Goal: Information Seeking & Learning: Check status

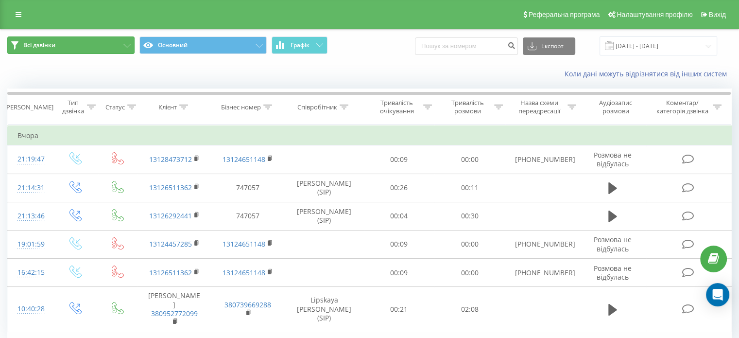
click at [103, 48] on button "Всі дзвінки" at bounding box center [70, 44] width 127 height 17
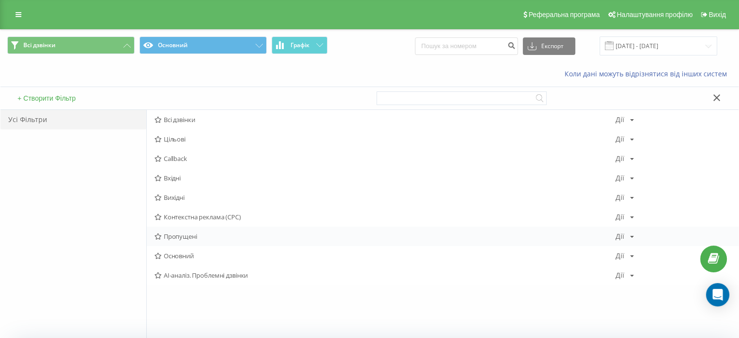
click at [181, 233] on span "Пропущені" at bounding box center [385, 236] width 461 height 7
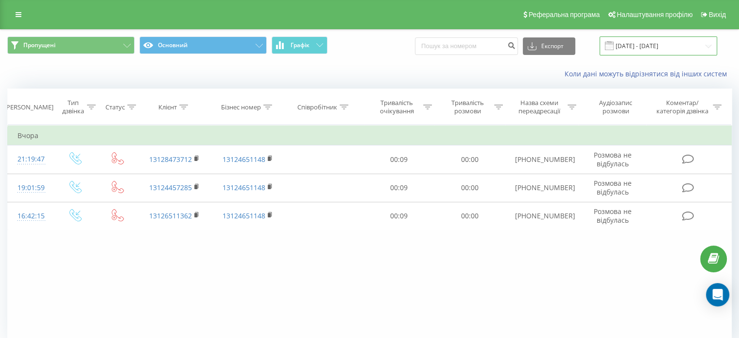
click at [624, 50] on input "22.09.2025 - 22.09.2025" at bounding box center [659, 45] width 118 height 19
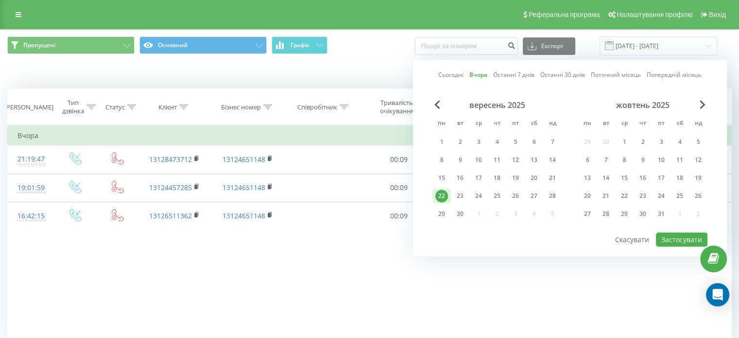
click at [442, 190] on div "22" at bounding box center [441, 195] width 13 height 13
click at [456, 199] on div "23" at bounding box center [460, 195] width 13 height 13
click at [672, 241] on button "Застосувати" at bounding box center [682, 239] width 52 height 14
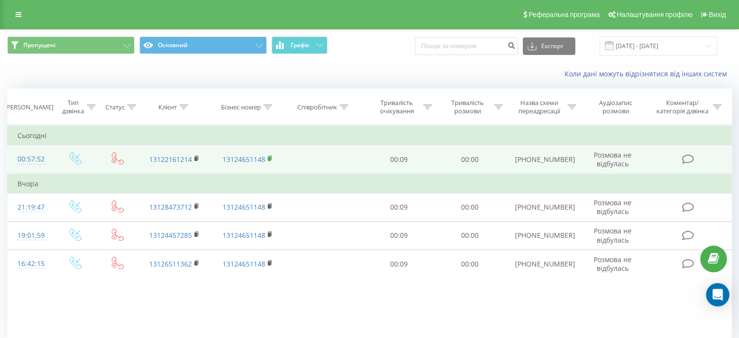
click at [270, 157] on rect at bounding box center [269, 158] width 3 height 4
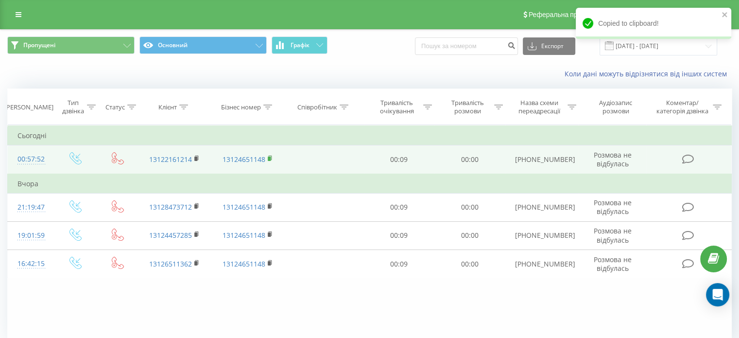
click at [270, 157] on rect at bounding box center [269, 158] width 3 height 4
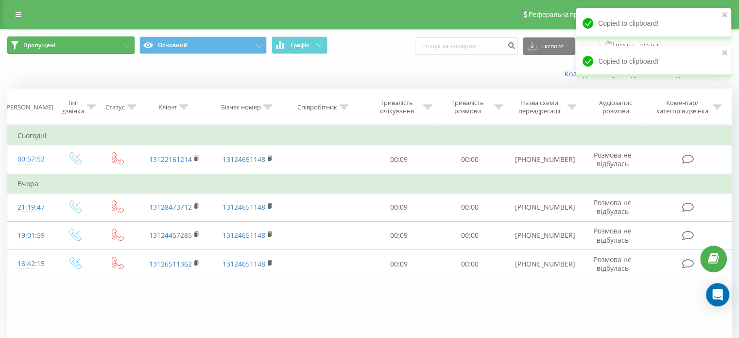
click at [55, 38] on button "Пропущені" at bounding box center [70, 44] width 127 height 17
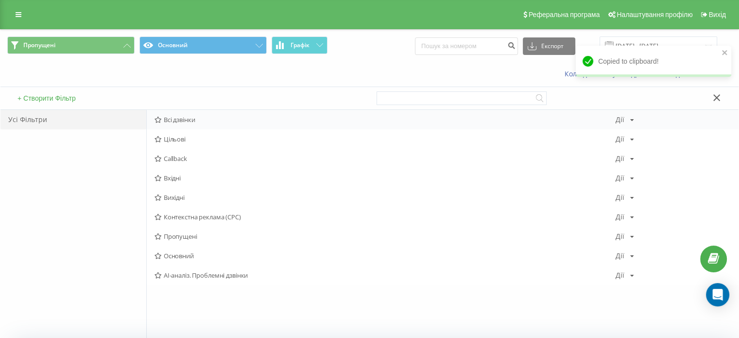
click at [183, 118] on span "Всі дзвінки" at bounding box center [385, 119] width 461 height 7
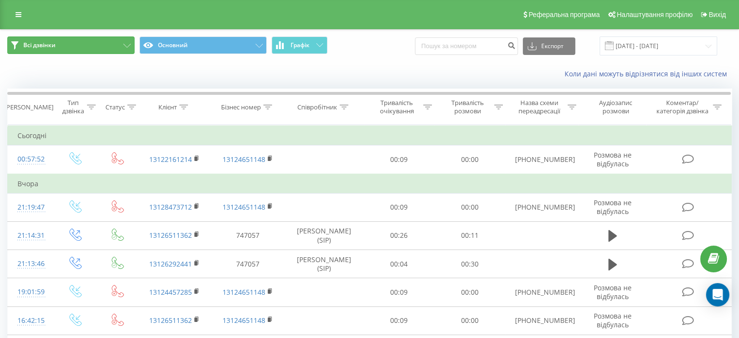
click at [87, 46] on button "Всі дзвінки" at bounding box center [70, 44] width 127 height 17
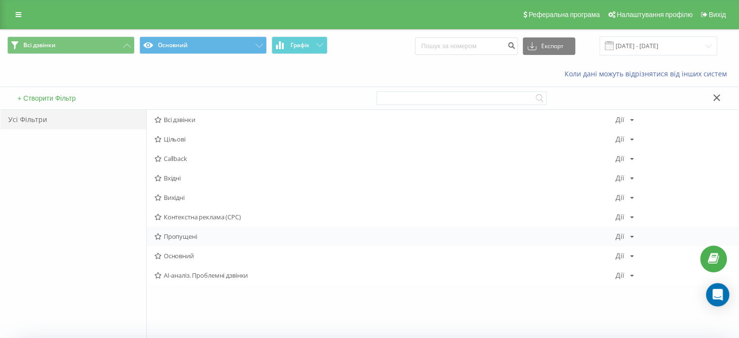
click at [169, 230] on div "Пропущені Дії Редагувати Копіювати Видалити За замовчуванням Поділитися" at bounding box center [443, 235] width 592 height 19
click at [169, 235] on span "Пропущені" at bounding box center [385, 236] width 461 height 7
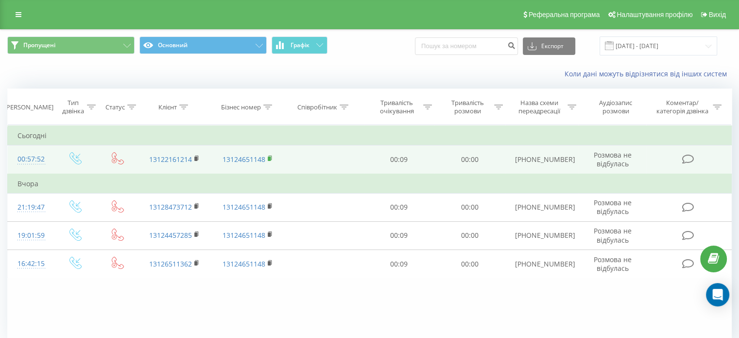
click at [271, 157] on icon at bounding box center [270, 158] width 5 height 7
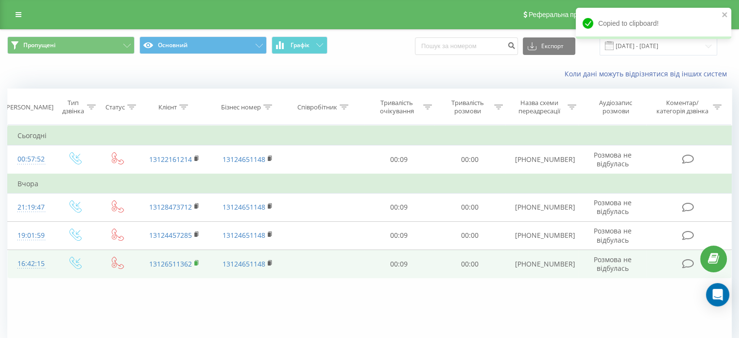
click at [198, 261] on icon at bounding box center [196, 262] width 5 height 7
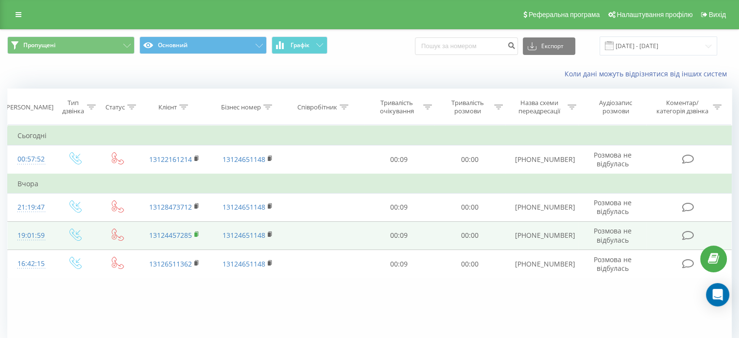
click at [194, 233] on rect at bounding box center [195, 234] width 3 height 4
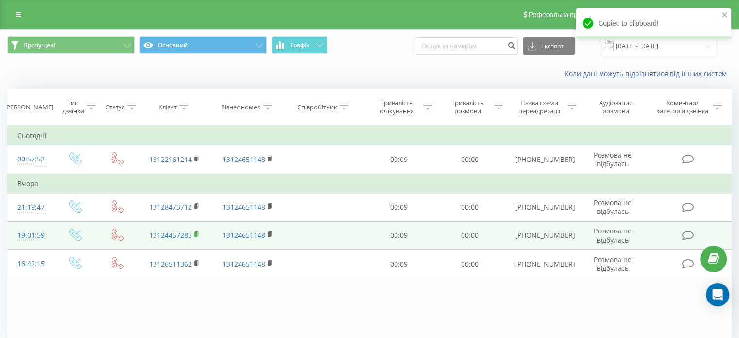
click at [194, 233] on rect at bounding box center [195, 234] width 3 height 4
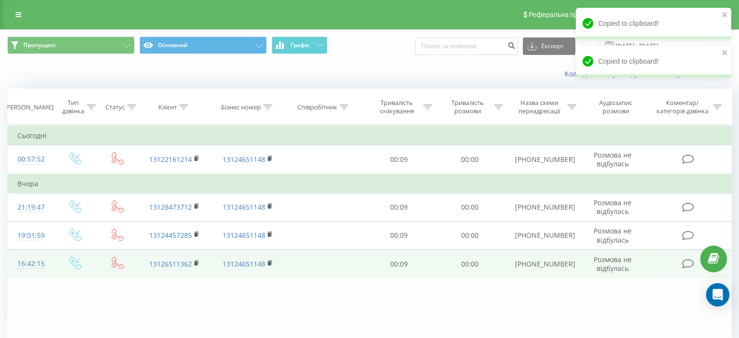
click at [209, 270] on td "13126511362" at bounding box center [174, 264] width 73 height 28
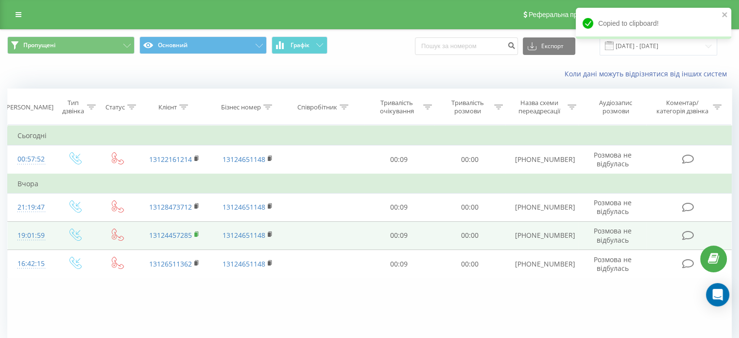
click at [197, 234] on rect at bounding box center [195, 234] width 3 height 4
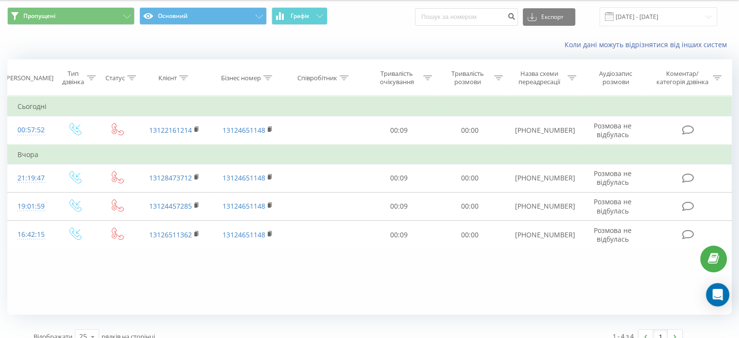
scroll to position [42, 0]
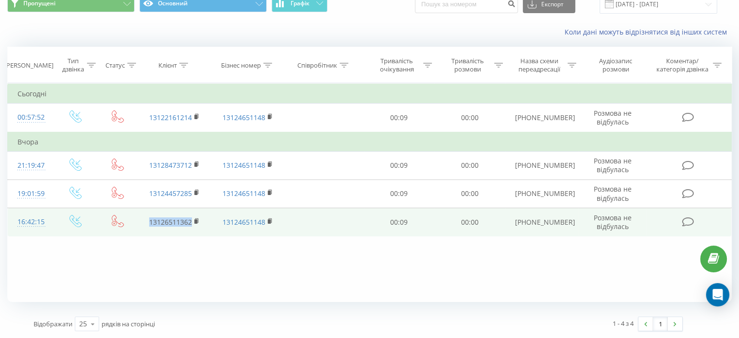
drag, startPoint x: 143, startPoint y: 218, endPoint x: 191, endPoint y: 214, distance: 48.7
click at [191, 214] on td "13126511362" at bounding box center [174, 222] width 73 height 28
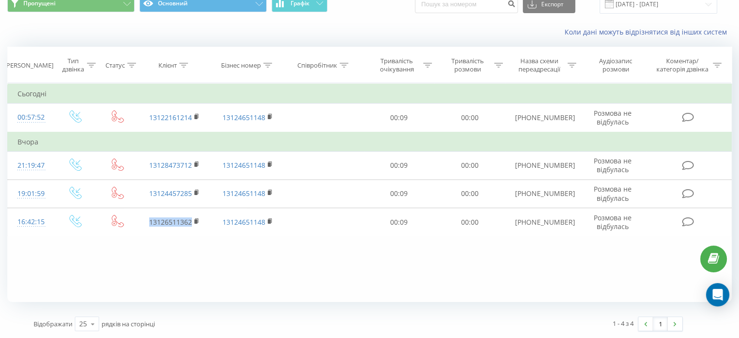
copy link "13126511362"
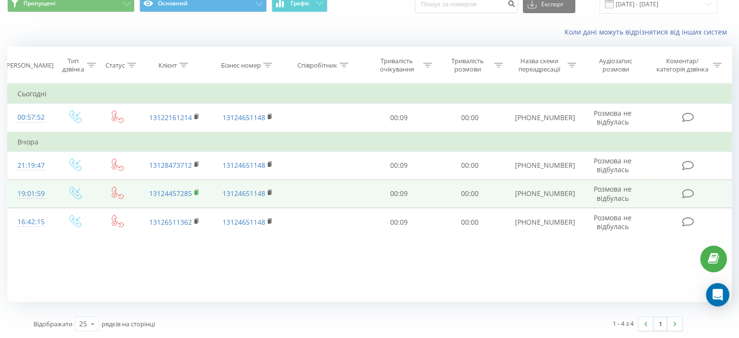
click at [197, 191] on rect at bounding box center [195, 192] width 3 height 4
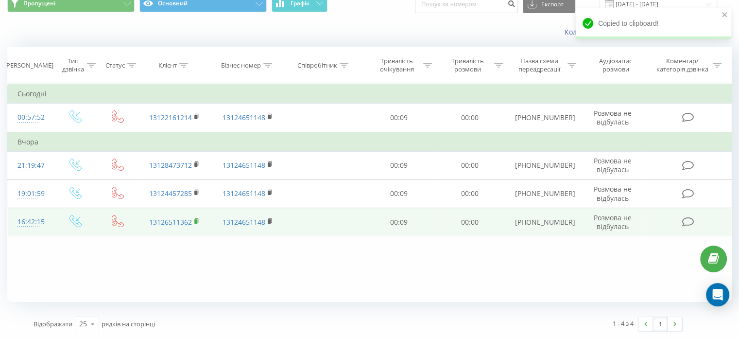
click at [196, 219] on rect at bounding box center [195, 221] width 3 height 4
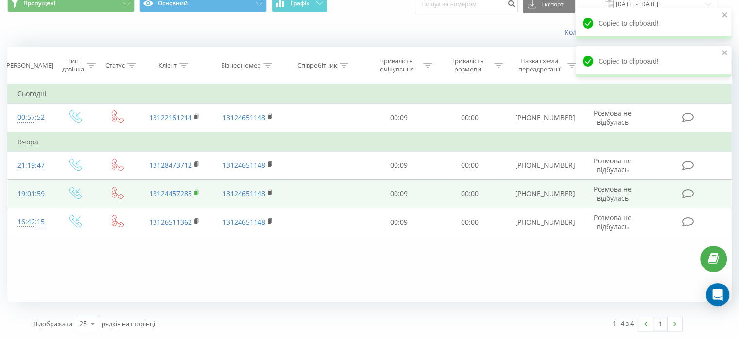
click at [195, 189] on icon at bounding box center [196, 192] width 5 height 7
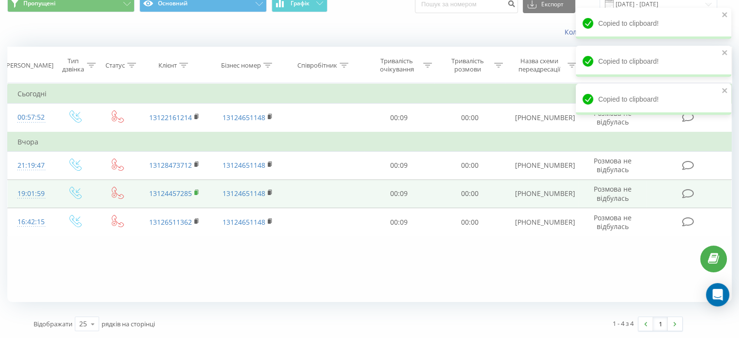
click at [195, 189] on icon at bounding box center [196, 192] width 5 height 7
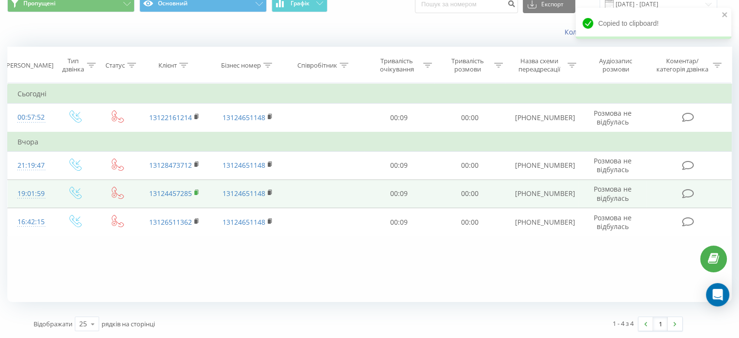
click at [196, 191] on rect at bounding box center [195, 192] width 3 height 4
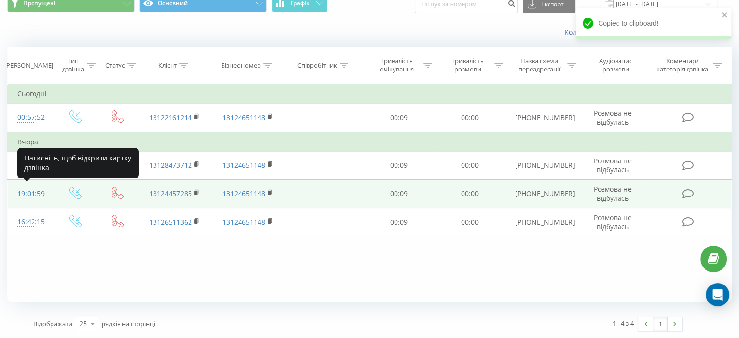
click at [36, 188] on div "19:01:59" at bounding box center [30, 193] width 26 height 19
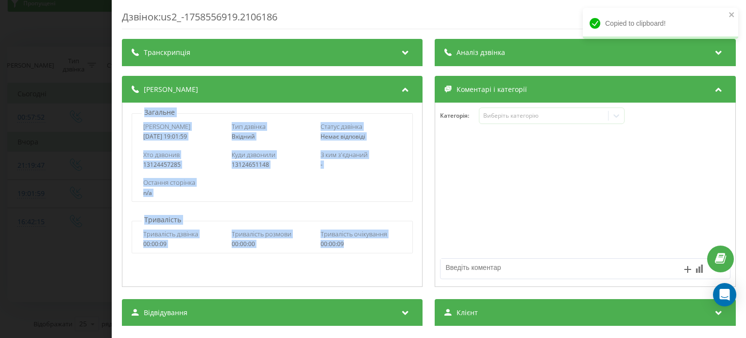
drag, startPoint x: 138, startPoint y: 110, endPoint x: 346, endPoint y: 258, distance: 255.6
click at [346, 258] on div "Загальне Дата дзвінка 2025-09-22 19:01:59 Тип дзвінка Вхідний Статус дзвінка Не…" at bounding box center [272, 195] width 301 height 184
copy div "Загальне Дата дзвінка 2025-09-22 19:01:59 Тип дзвінка Вхідний Статус дзвінка Не…"
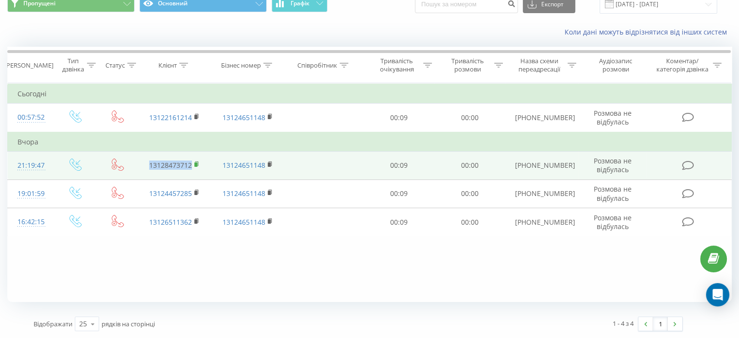
drag, startPoint x: 143, startPoint y: 161, endPoint x: 196, endPoint y: 159, distance: 53.0
click at [196, 159] on td "13128473712" at bounding box center [174, 165] width 73 height 28
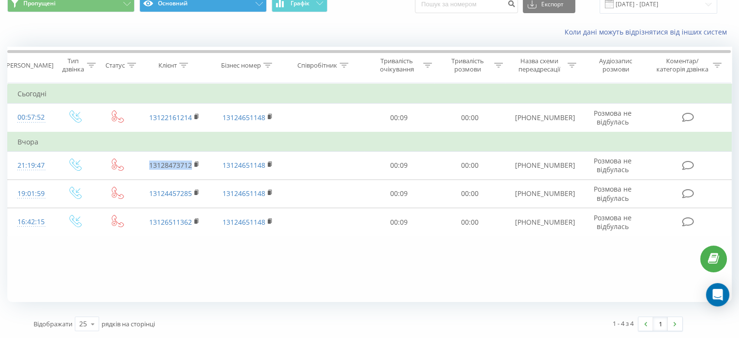
copy link "13128473712"
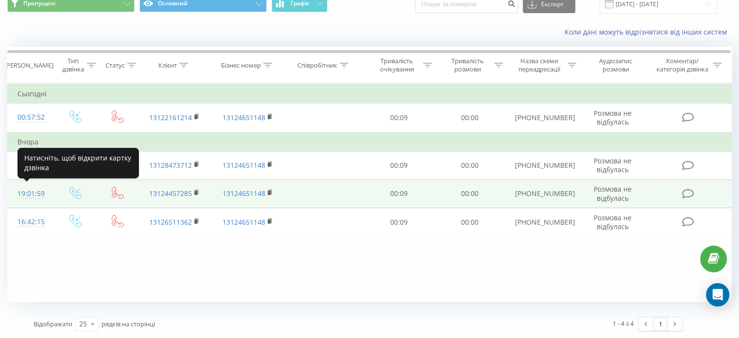
click at [19, 192] on div "19:01:59" at bounding box center [30, 193] width 26 height 19
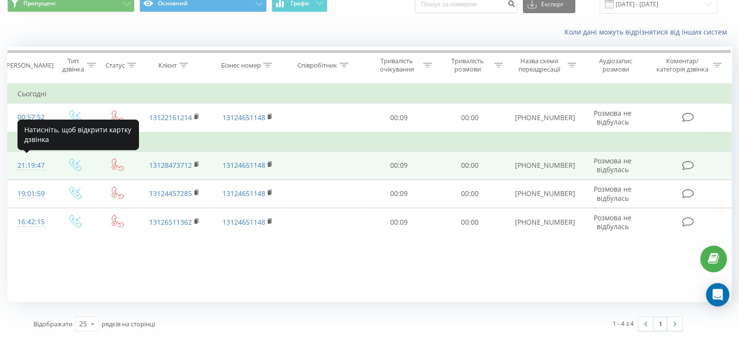
click at [37, 162] on div "21:19:47" at bounding box center [30, 165] width 26 height 19
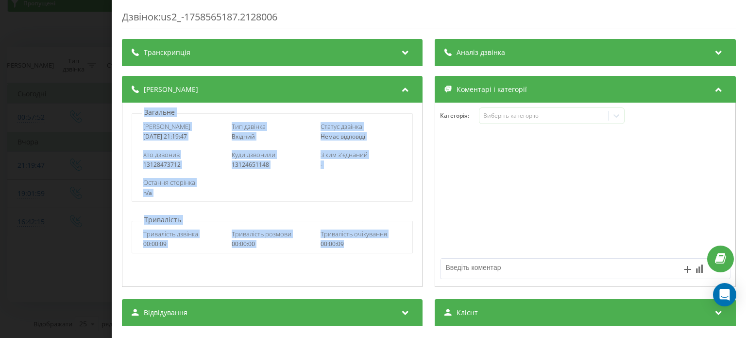
drag, startPoint x: 139, startPoint y: 111, endPoint x: 365, endPoint y: 241, distance: 260.5
click at [365, 241] on div "Загальне Дата дзвінка 2025-09-22 21:19:47 Тип дзвінка Вхідний Статус дзвінка Не…" at bounding box center [272, 195] width 301 height 184
copy div "Загальне Дата дзвінка 2025-09-22 21:19:47 Тип дзвінка Вхідний Статус дзвінка Не…"
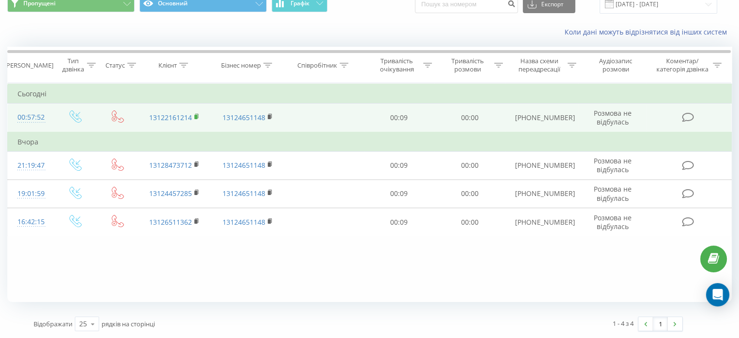
click at [194, 116] on rect at bounding box center [195, 117] width 3 height 4
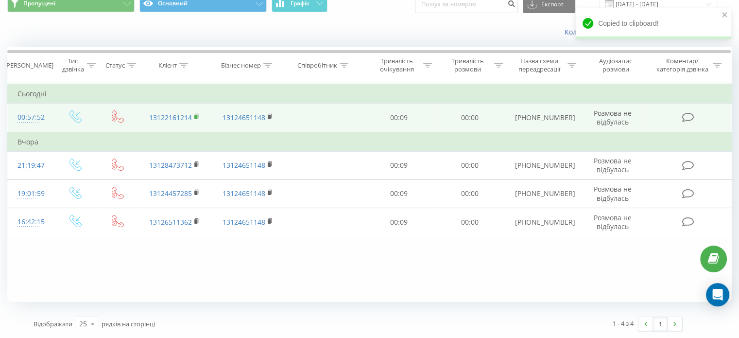
click at [194, 116] on rect at bounding box center [195, 117] width 3 height 4
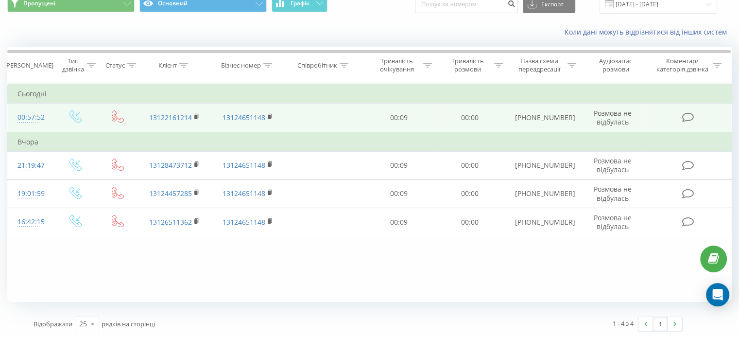
click at [36, 112] on div "00:57:52" at bounding box center [30, 117] width 26 height 19
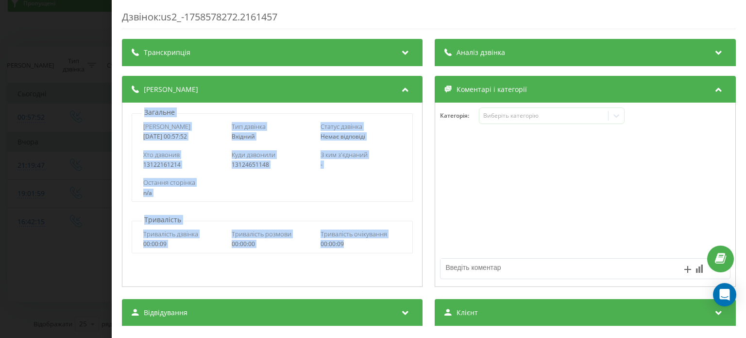
drag, startPoint x: 140, startPoint y: 110, endPoint x: 367, endPoint y: 247, distance: 265.1
click at [367, 247] on div "Загальне Дата дзвінка 2025-09-23 00:57:52 Тип дзвінка Вхідний Статус дзвінка Не…" at bounding box center [272, 195] width 301 height 184
copy div "Загальне Дата дзвінка 2025-09-23 00:57:52 Тип дзвінка Вхідний Статус дзвінка Не…"
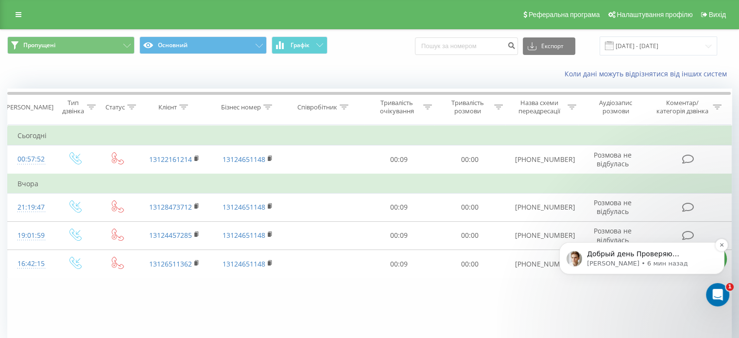
click at [648, 257] on p "Добрый день Проверяю информацию по вашему вопросу" at bounding box center [649, 254] width 125 height 10
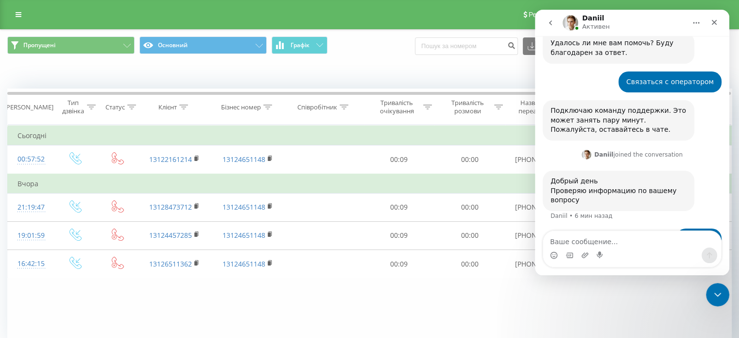
scroll to position [438, 0]
click at [550, 21] on icon "go back" at bounding box center [551, 23] width 8 height 8
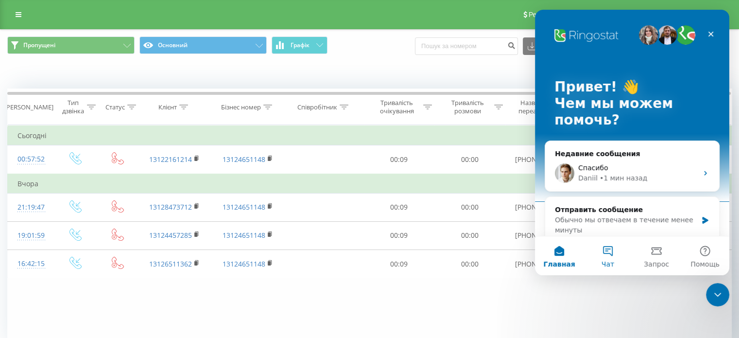
click at [613, 258] on button "Чат" at bounding box center [608, 255] width 49 height 39
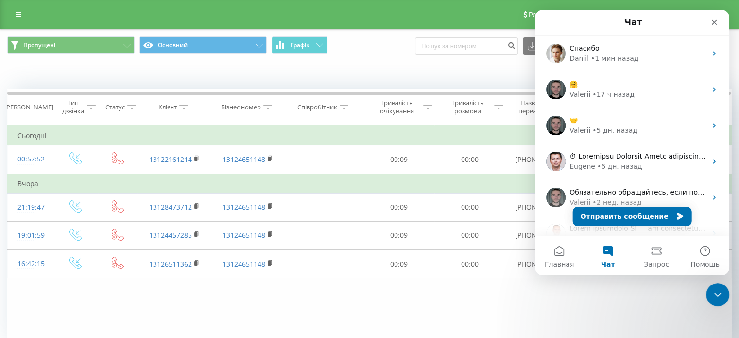
click at [407, 293] on div "Фільтрувати за умовою Дорівнює Введіть значення Скасувати OK Фільтрувати за умо…" at bounding box center [369, 234] width 724 height 219
click at [712, 21] on icon "Закрыть" at bounding box center [714, 22] width 8 height 8
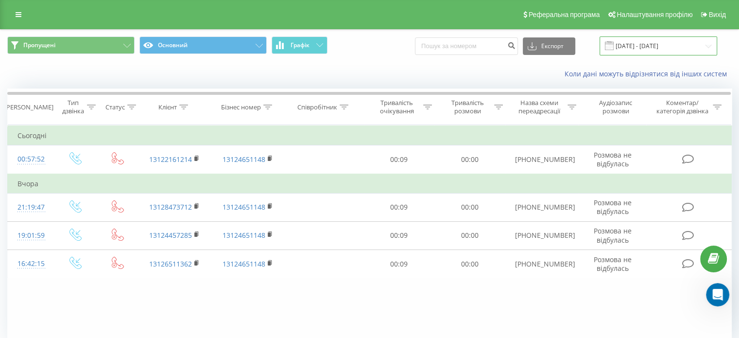
click at [663, 49] on input "22.09.2025 - 23.09.2025" at bounding box center [659, 45] width 118 height 19
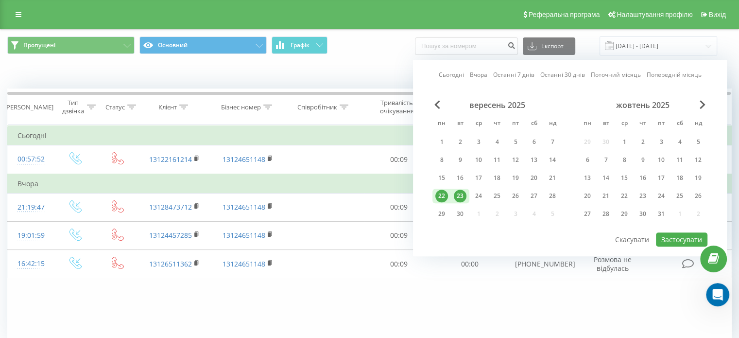
click at [458, 194] on div "23" at bounding box center [460, 195] width 13 height 13
click at [673, 238] on button "Застосувати" at bounding box center [682, 239] width 52 height 14
type input "[DATE] - [DATE]"
